Goal: Use online tool/utility: Utilize a website feature to perform a specific function

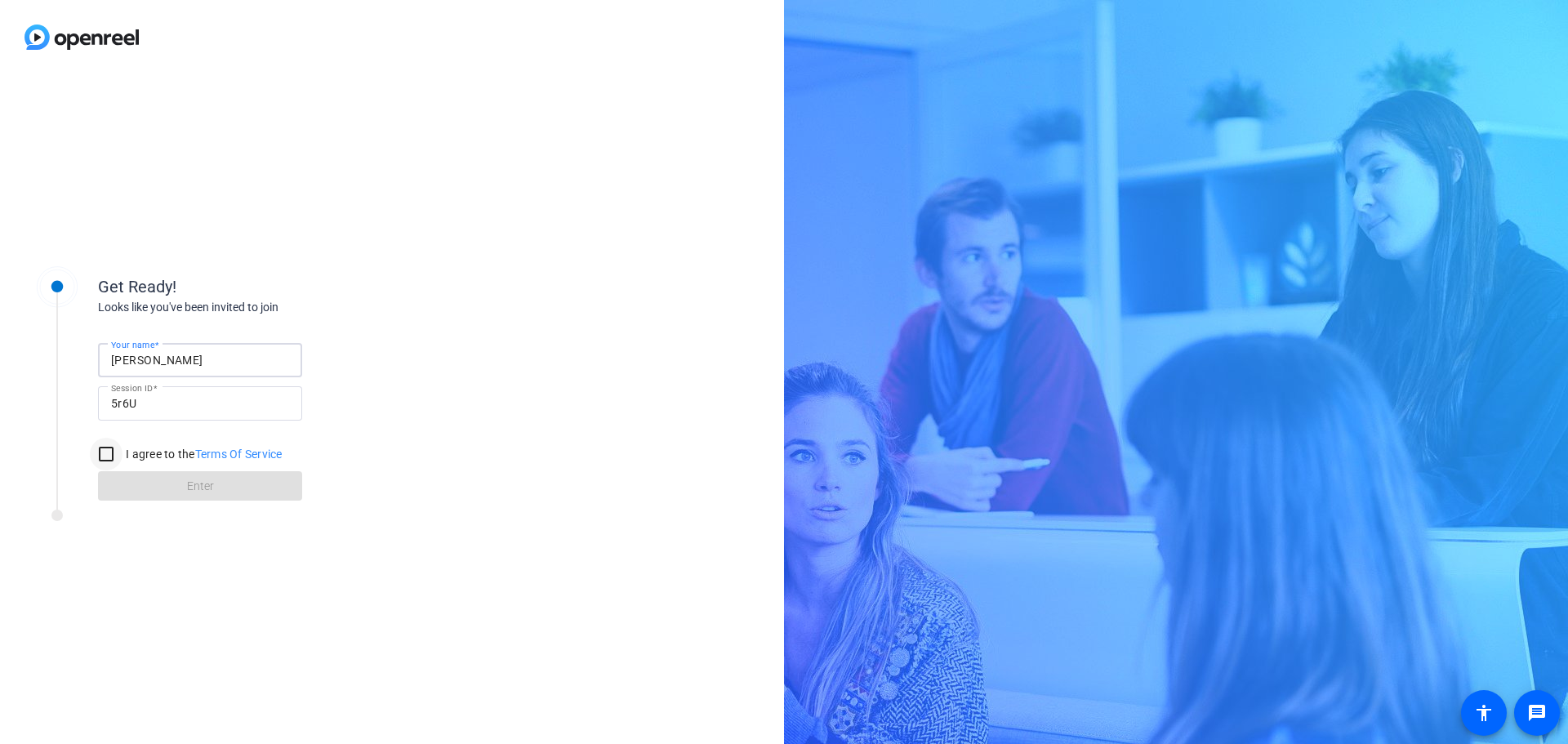
type input "[PERSON_NAME]"
click at [104, 455] on input "I agree to the Terms Of Service" at bounding box center [106, 454] width 33 height 33
checkbox input "true"
click at [129, 480] on span at bounding box center [200, 486] width 204 height 39
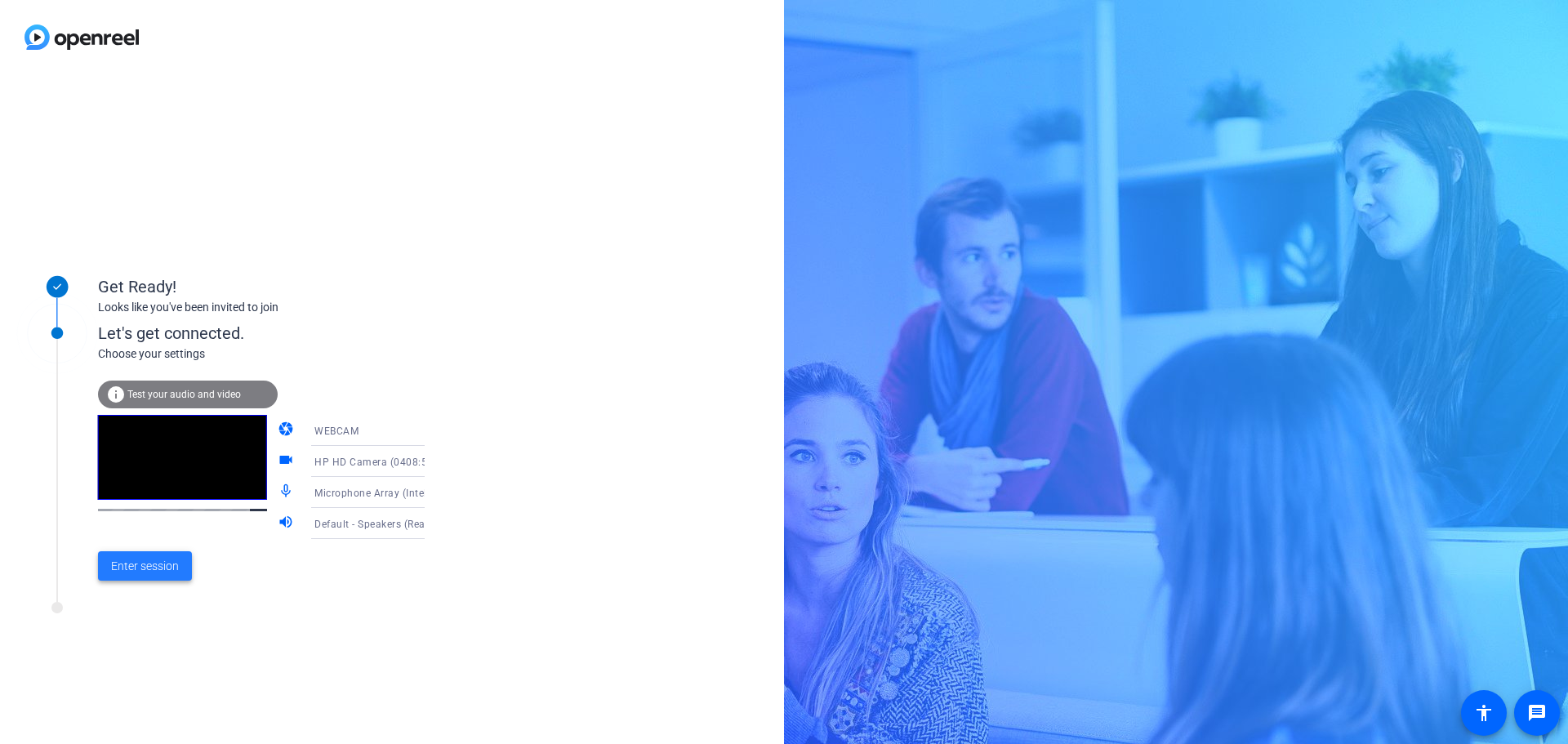
click at [142, 570] on span "Enter session" at bounding box center [145, 566] width 68 height 17
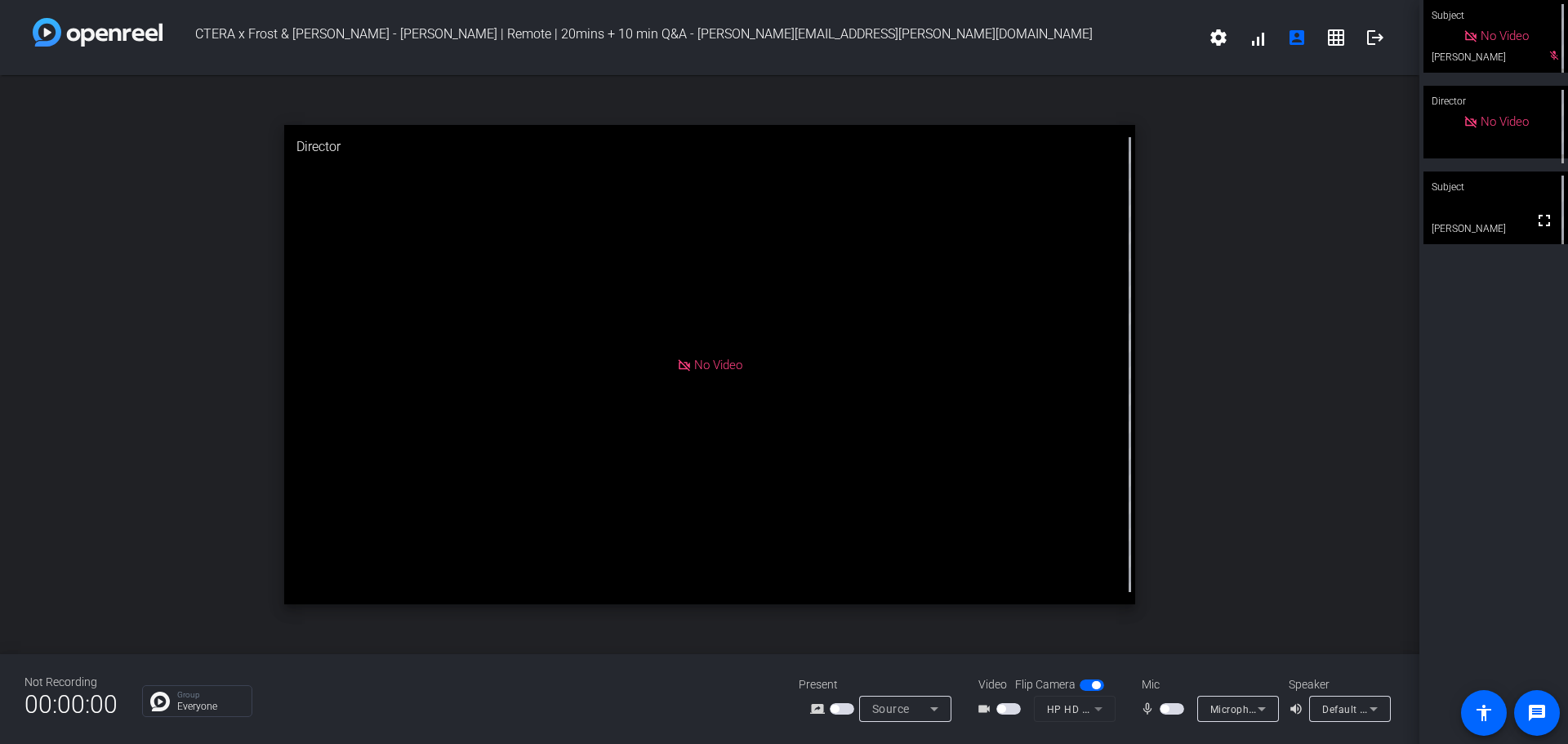
click at [1178, 709] on span "button" at bounding box center [1172, 708] width 24 height 11
click at [1166, 712] on span "button" at bounding box center [1172, 708] width 24 height 11
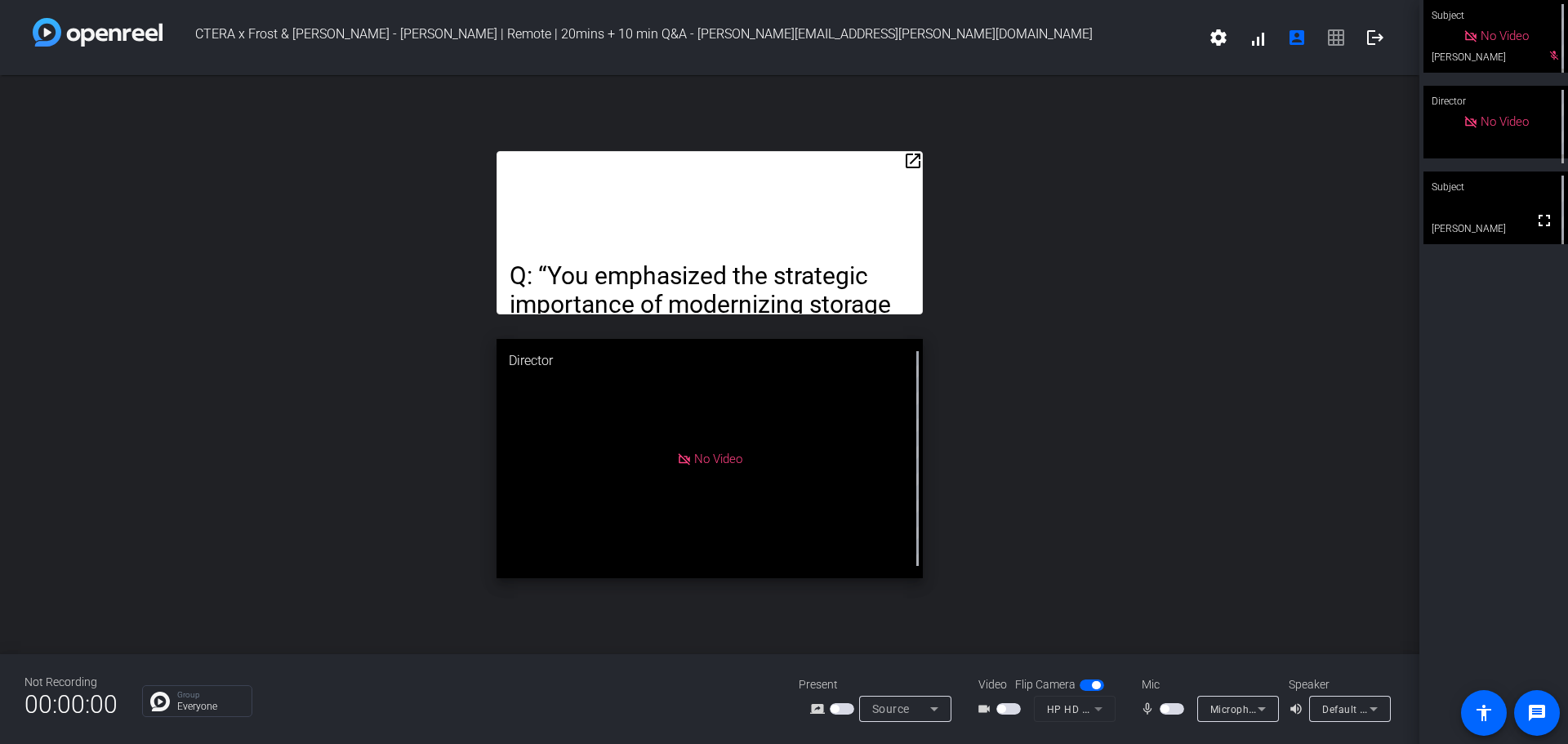
click at [1494, 522] on div "Subject No Video [PERSON_NAME] mic_off_outline Director No Video Subject fullsc…" at bounding box center [1493, 372] width 149 height 744
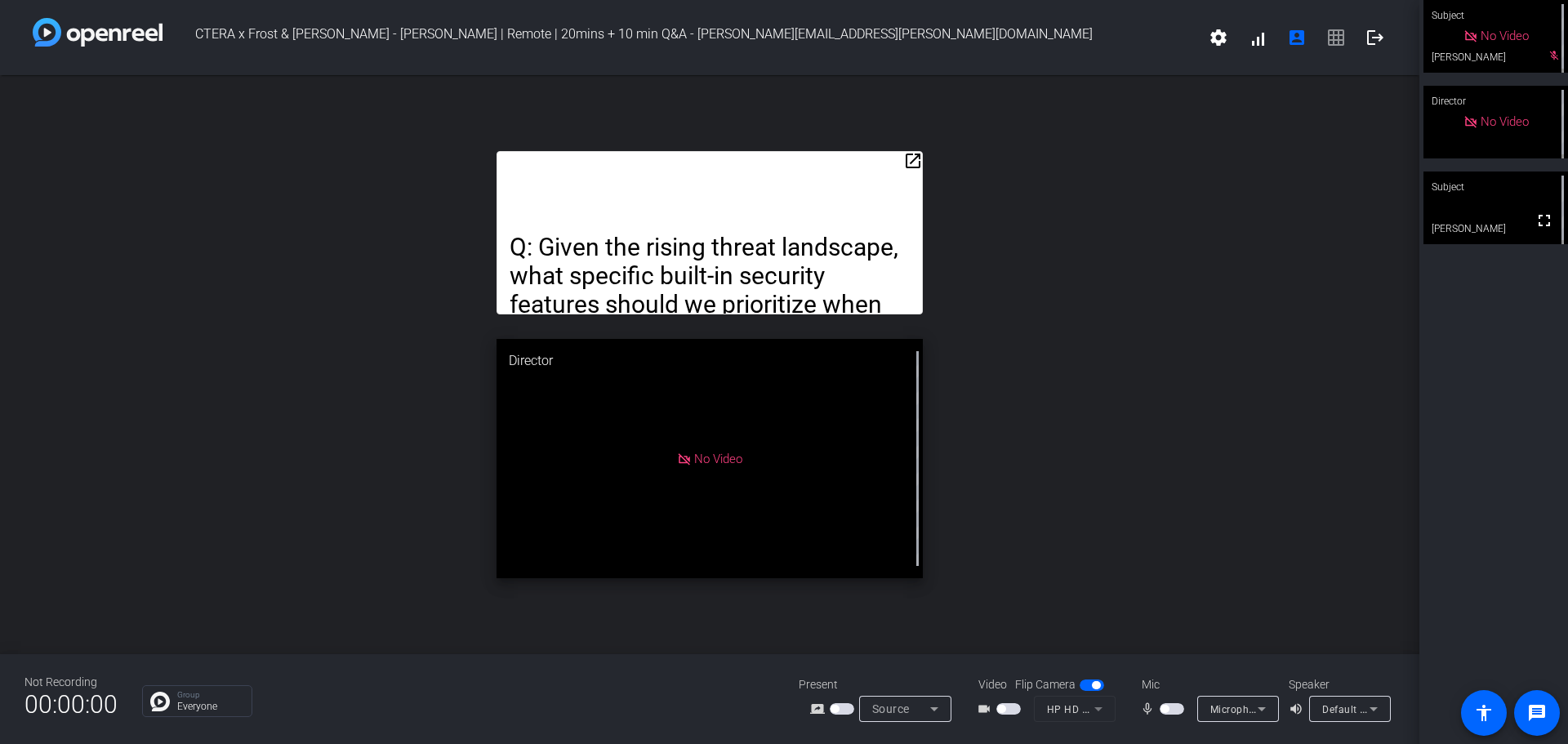
click at [1442, 214] on video at bounding box center [1496, 207] width 145 height 72
